Goal: Information Seeking & Learning: Learn about a topic

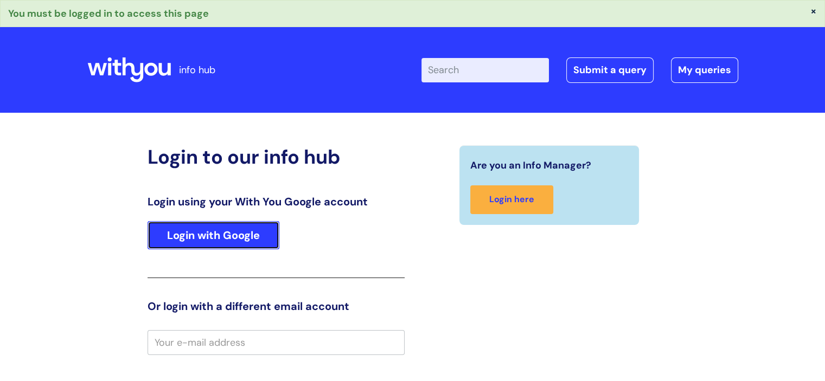
click at [245, 227] on link "Login with Google" at bounding box center [213, 235] width 132 height 28
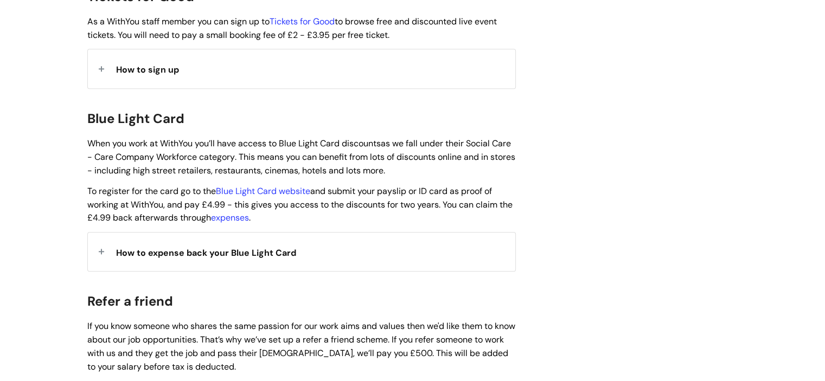
scroll to position [1070, 0]
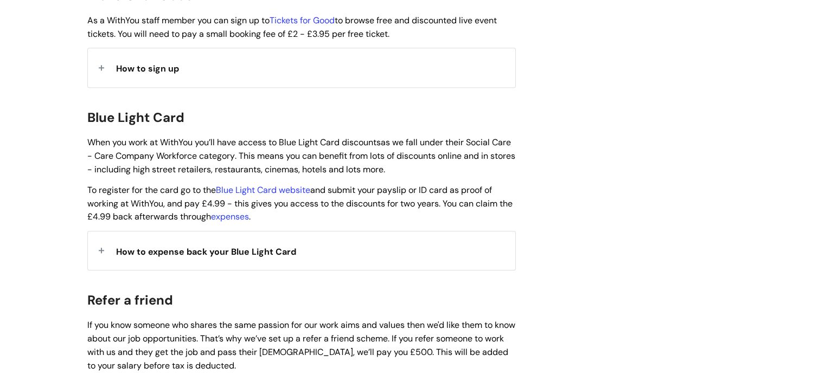
click at [214, 246] on span "How to expense back your Blue Light Card" at bounding box center [206, 251] width 180 height 11
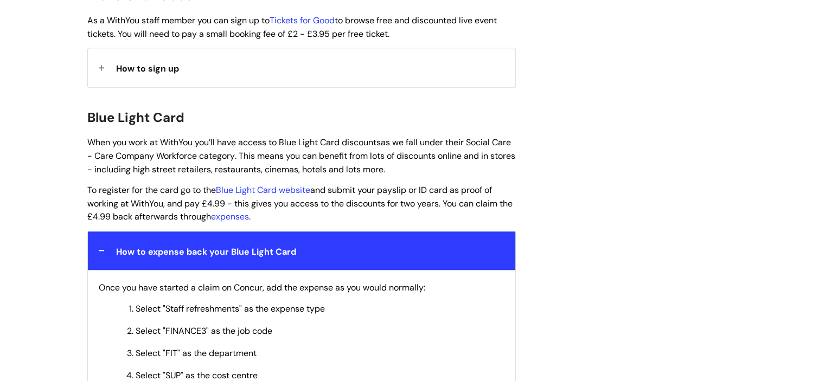
click at [214, 246] on span "How to expense back your Blue Light Card" at bounding box center [206, 251] width 180 height 11
